Goal: Task Accomplishment & Management: Manage account settings

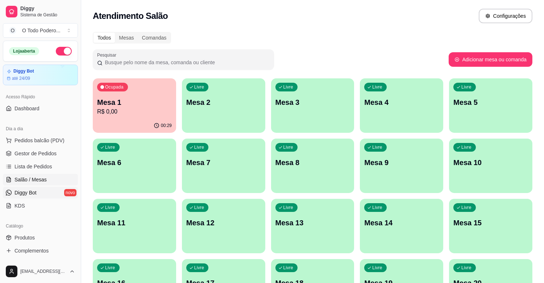
click at [36, 193] on span "Diggy Bot" at bounding box center [26, 192] width 22 height 7
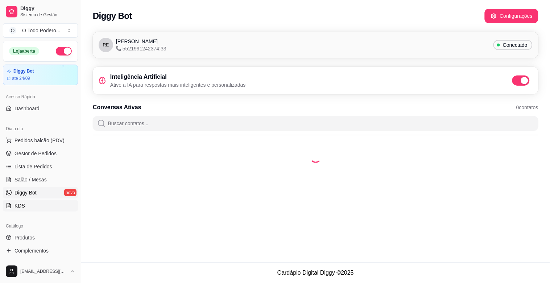
click at [33, 209] on link "KDS" at bounding box center [40, 206] width 75 height 12
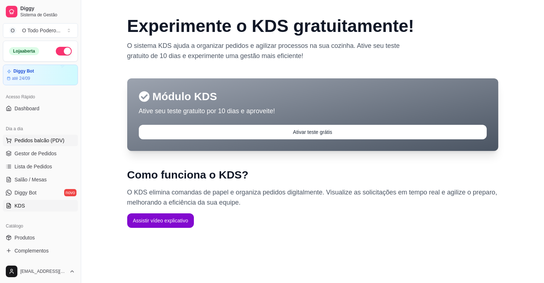
click at [39, 144] on button "Pedidos balcão (PDV)" at bounding box center [40, 141] width 75 height 12
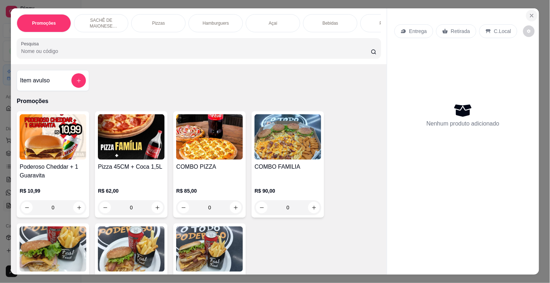
click at [526, 13] on button "Close" at bounding box center [532, 16] width 12 height 12
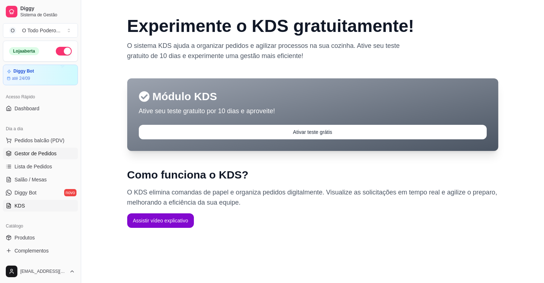
click at [26, 158] on link "Gestor de Pedidos" at bounding box center [40, 154] width 75 height 12
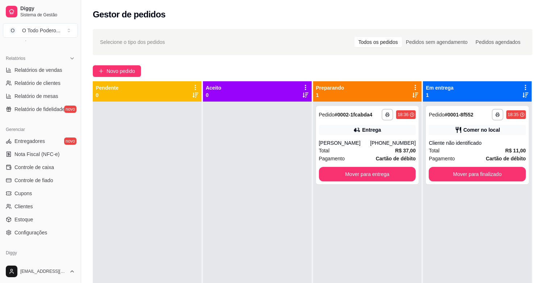
scroll to position [209, 0]
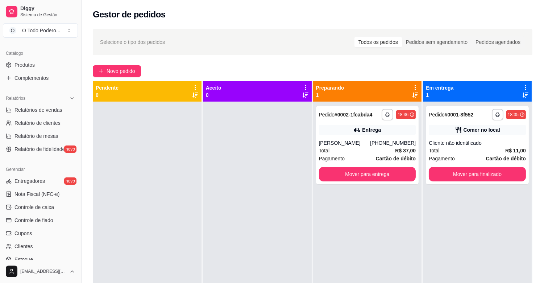
click at [81, 176] on button "Toggle Sidebar" at bounding box center [81, 141] width 6 height 283
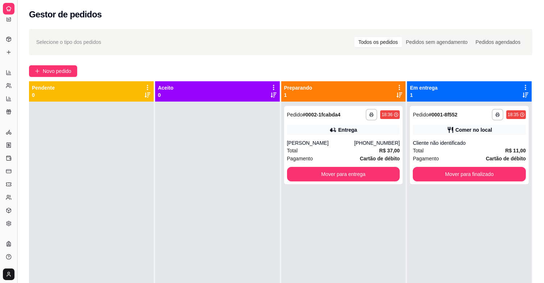
scroll to position [93, 0]
click at [81, 176] on div "**********" at bounding box center [272, 197] width 544 height 394
click at [81, 176] on div at bounding box center [91, 243] width 125 height 283
click at [17, 81] on button "Toggle Sidebar" at bounding box center [17, 141] width 6 height 283
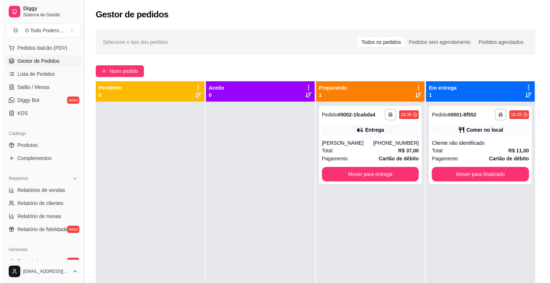
scroll to position [173, 0]
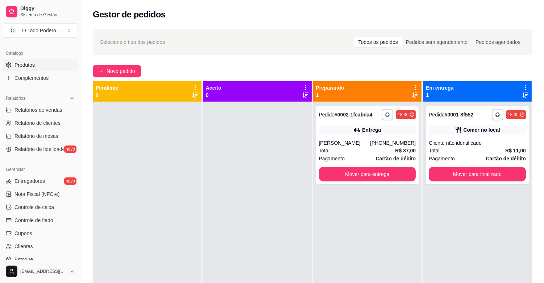
click at [62, 67] on link "Produtos" at bounding box center [40, 65] width 75 height 12
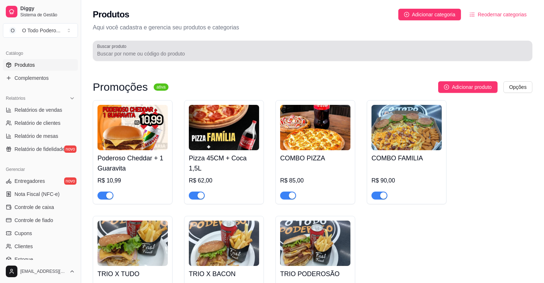
click at [173, 57] on input "Buscar produto" at bounding box center [312, 53] width 431 height 7
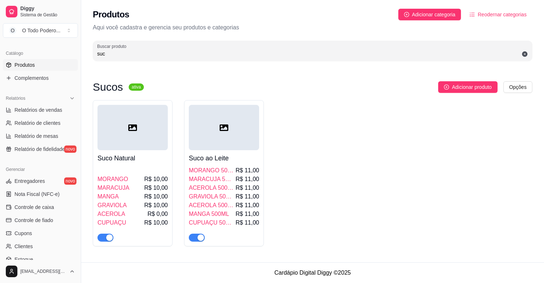
type input "suc"
click at [236, 147] on div at bounding box center [224, 127] width 70 height 45
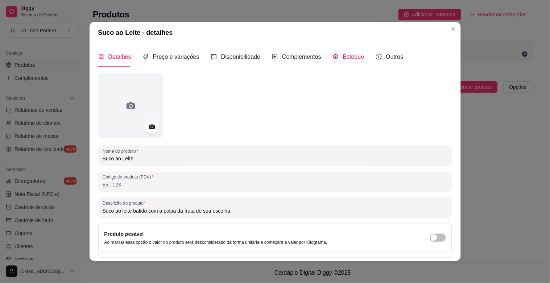
click at [343, 59] on span "Estoque" at bounding box center [353, 57] width 21 height 6
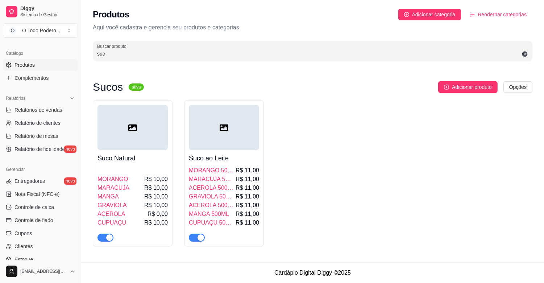
click at [235, 144] on div at bounding box center [224, 127] width 70 height 45
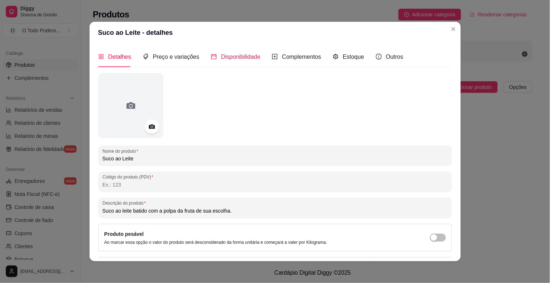
click at [238, 54] on span "Disponibilidade" at bounding box center [241, 57] width 40 height 6
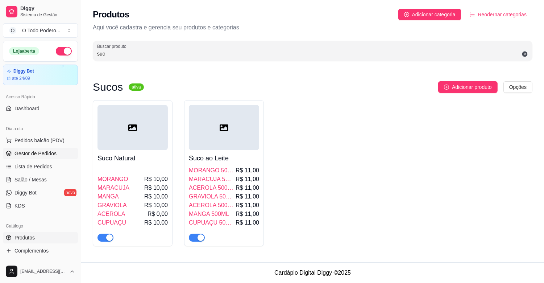
click at [53, 149] on link "Gestor de Pedidos" at bounding box center [40, 154] width 75 height 12
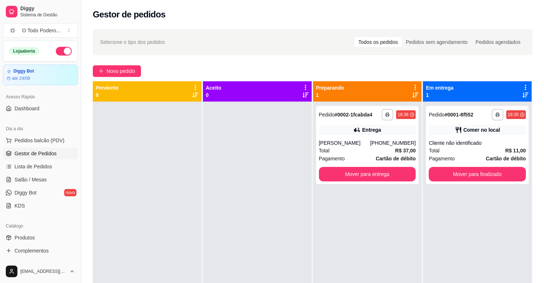
click at [404, 220] on div "**********" at bounding box center [367, 243] width 109 height 283
click at [398, 169] on button "Mover para entrega" at bounding box center [368, 174] width 94 height 14
click at [398, 169] on div "Mover para entrega" at bounding box center [367, 174] width 97 height 15
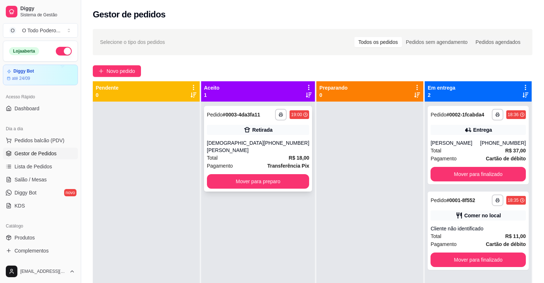
click at [250, 165] on div "**********" at bounding box center [258, 149] width 108 height 86
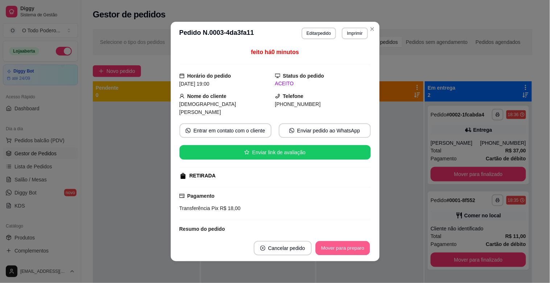
click at [355, 246] on button "Mover para preparo" at bounding box center [343, 248] width 54 height 14
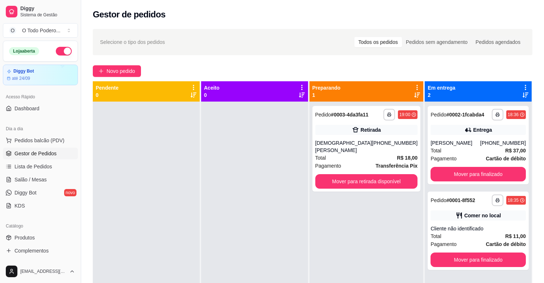
click at [364, 224] on div "**********" at bounding box center [367, 243] width 114 height 283
